Goal: Task Accomplishment & Management: Use online tool/utility

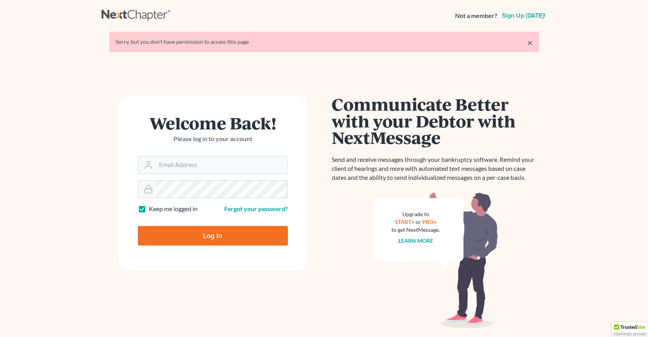
type input "[PERSON_NAME][EMAIL_ADDRESS][DOMAIN_NAME]"
click at [225, 240] on input "Log In" at bounding box center [213, 236] width 150 height 20
type input "Thinking..."
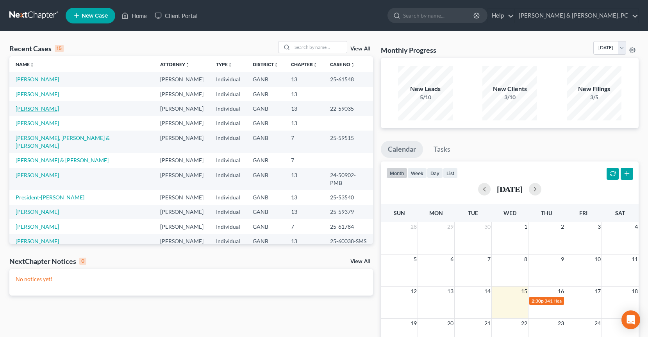
click at [40, 111] on link "[PERSON_NAME]" at bounding box center [37, 108] width 43 height 7
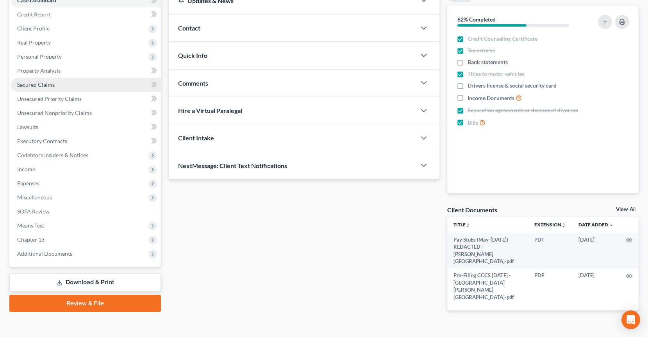
scroll to position [92, 0]
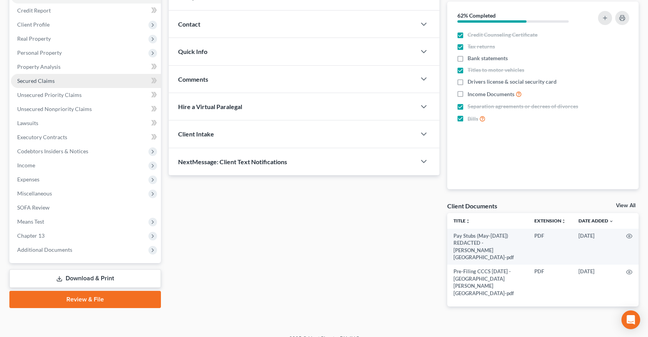
click at [101, 178] on span "Expenses" at bounding box center [86, 179] width 150 height 14
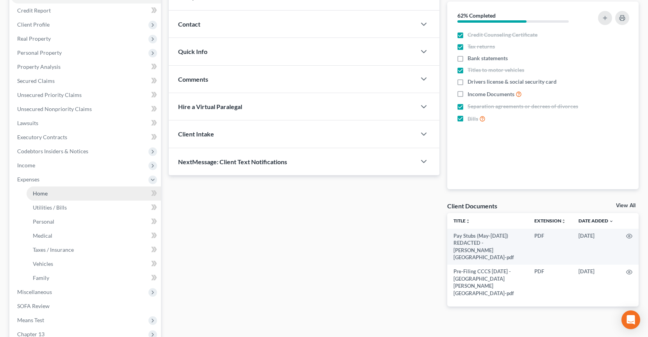
click at [93, 190] on link "Home" at bounding box center [94, 193] width 134 height 14
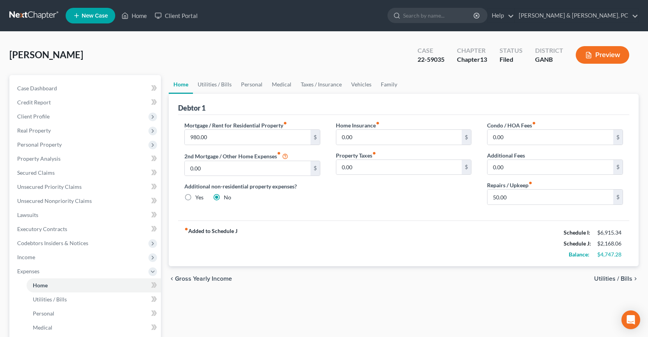
click at [302, 45] on div "Boone, Shannon Upgraded Case 22-59035 Chapter Chapter 13 Status Filed District …" at bounding box center [324, 58] width 630 height 34
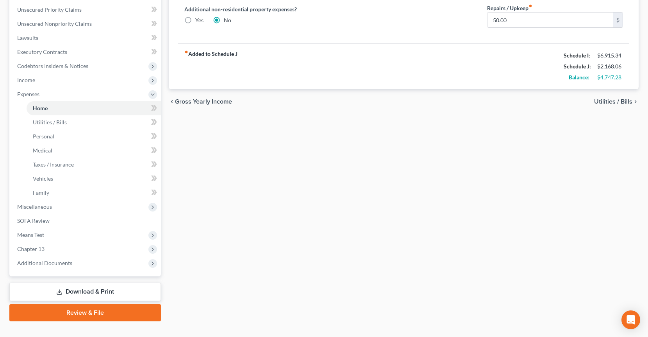
scroll to position [190, 0]
